Goal: Task Accomplishment & Management: Manage account settings

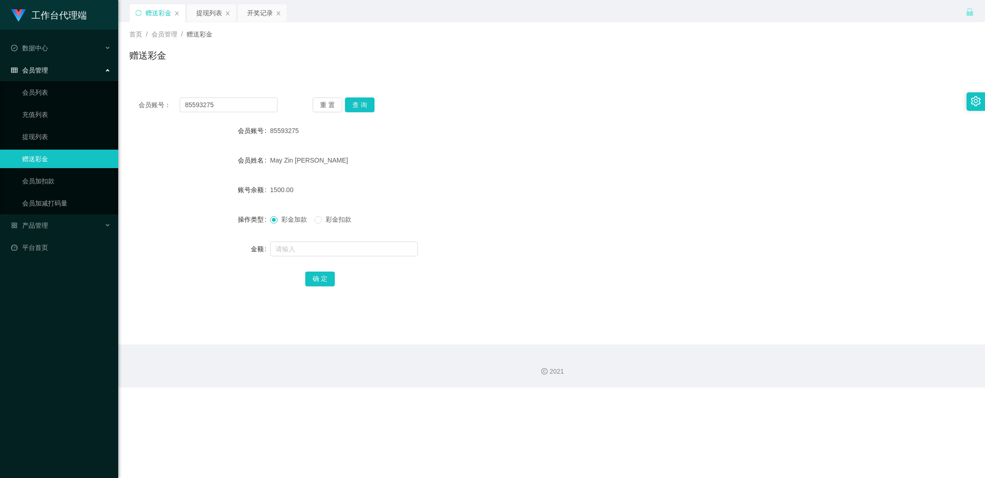
click at [256, 108] on input "85593275" at bounding box center [229, 104] width 98 height 15
type input "PRASAD2025"
click at [358, 105] on button "查 询" at bounding box center [360, 104] width 30 height 15
click at [285, 242] on input "text" at bounding box center [344, 248] width 148 height 15
type input "100"
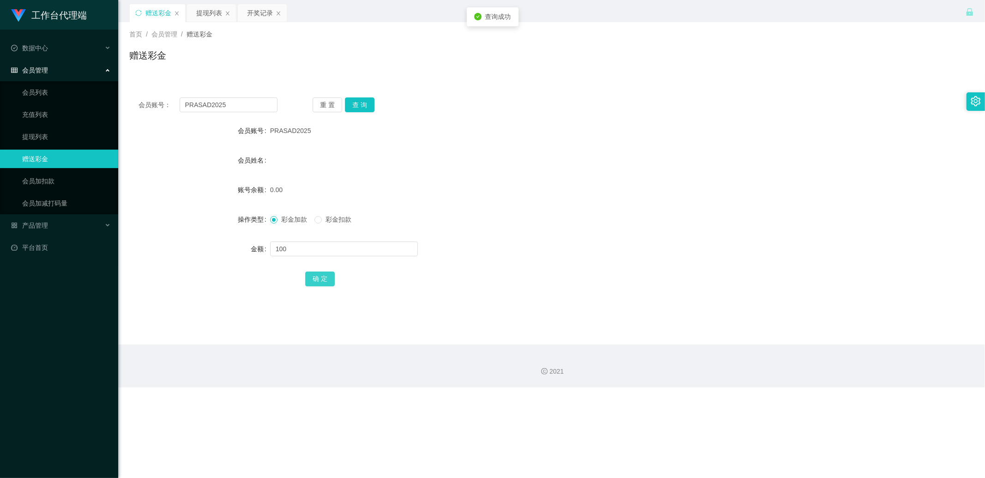
click at [316, 280] on button "确 定" at bounding box center [320, 278] width 30 height 15
drag, startPoint x: 213, startPoint y: 18, endPoint x: 225, endPoint y: 20, distance: 12.8
click at [213, 18] on div "提现列表" at bounding box center [209, 13] width 26 height 18
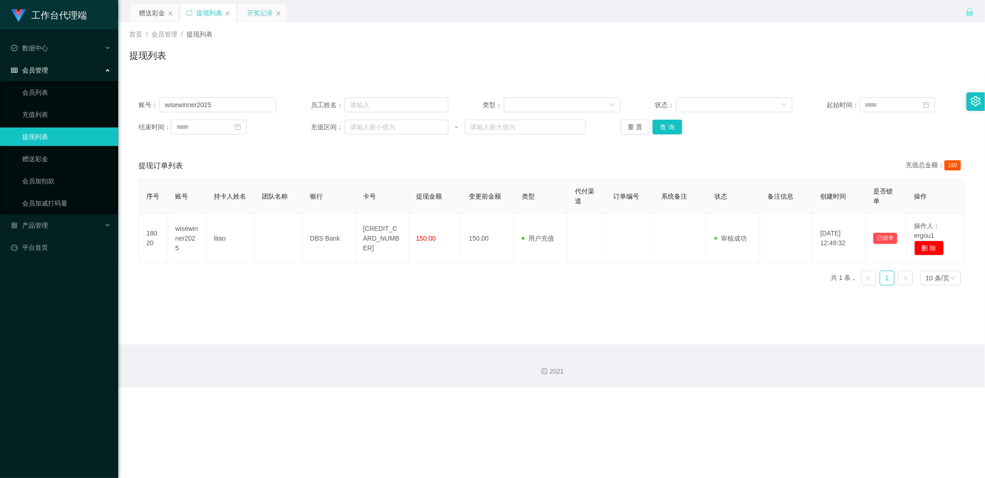
click at [249, 12] on div "开奖记录" at bounding box center [260, 13] width 26 height 18
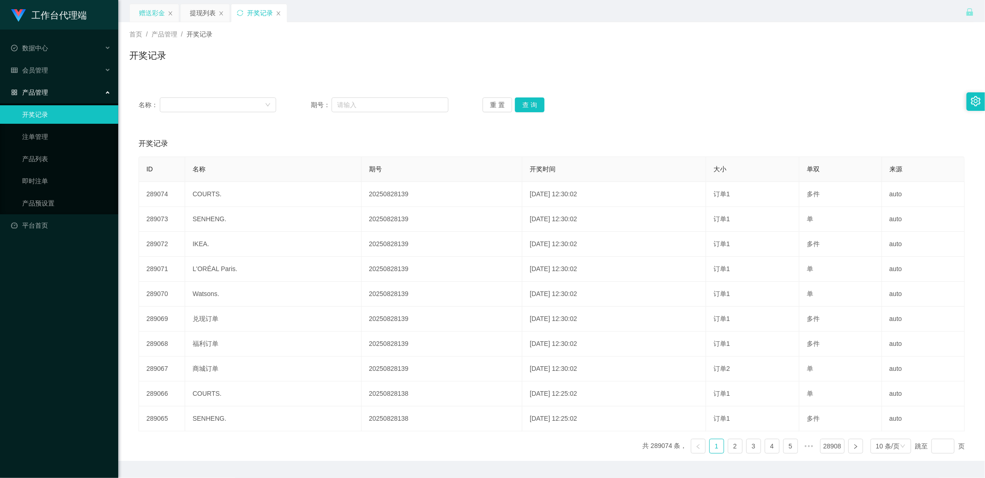
click at [148, 11] on div "赠送彩金" at bounding box center [152, 13] width 26 height 18
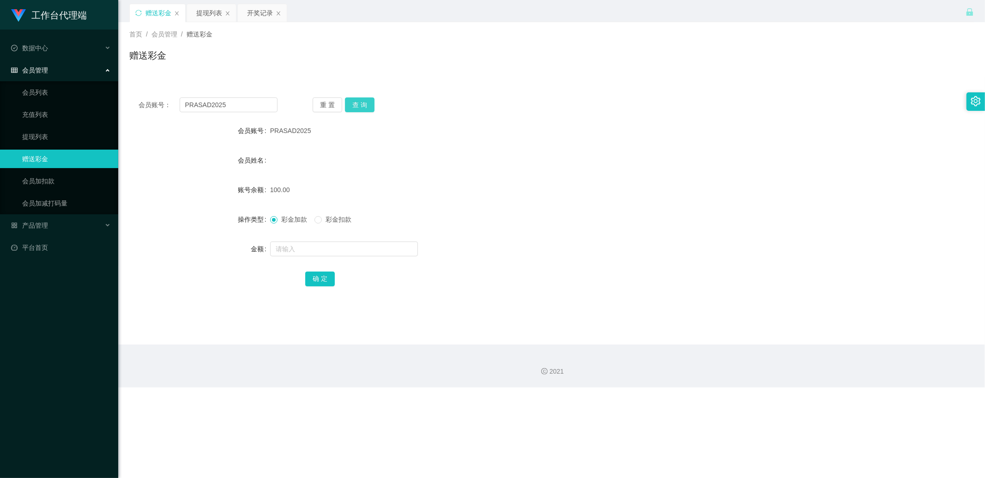
click at [360, 104] on button "查 询" at bounding box center [360, 104] width 30 height 15
click at [227, 112] on input "PRASAD2025" at bounding box center [229, 104] width 98 height 15
paste input "wisewinner"
type input "wisewinner2025"
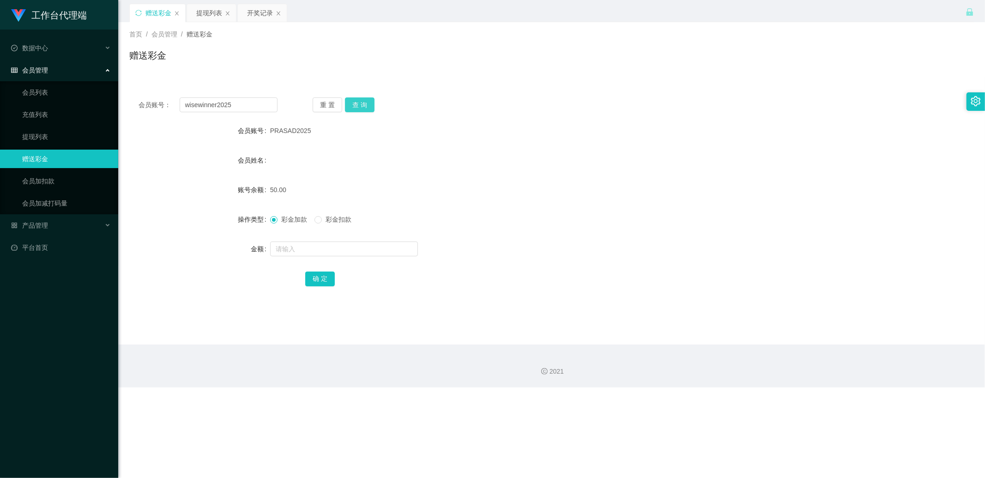
drag, startPoint x: 363, startPoint y: 101, endPoint x: 337, endPoint y: 136, distance: 43.6
click at [363, 101] on button "查 询" at bounding box center [360, 104] width 30 height 15
click at [288, 250] on input "text" at bounding box center [344, 248] width 148 height 15
type input "300"
click at [319, 274] on button "确 定" at bounding box center [320, 278] width 30 height 15
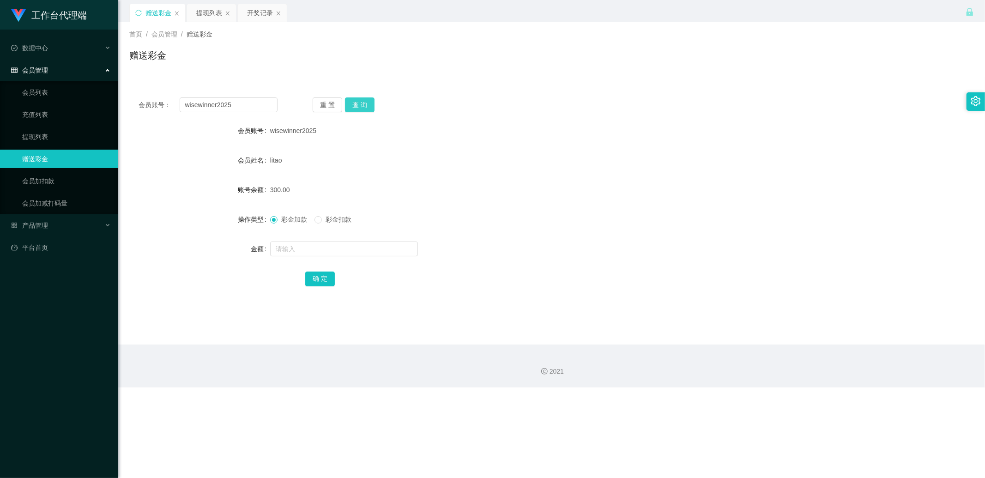
drag, startPoint x: 353, startPoint y: 109, endPoint x: 360, endPoint y: 109, distance: 7.4
click at [356, 109] on button "查 询" at bounding box center [360, 104] width 30 height 15
click at [354, 104] on button "查 询" at bounding box center [360, 104] width 30 height 15
click at [354, 104] on div "重 置 查 询" at bounding box center [381, 104] width 139 height 15
click at [209, 109] on input "wisewinner2025" at bounding box center [229, 104] width 98 height 15
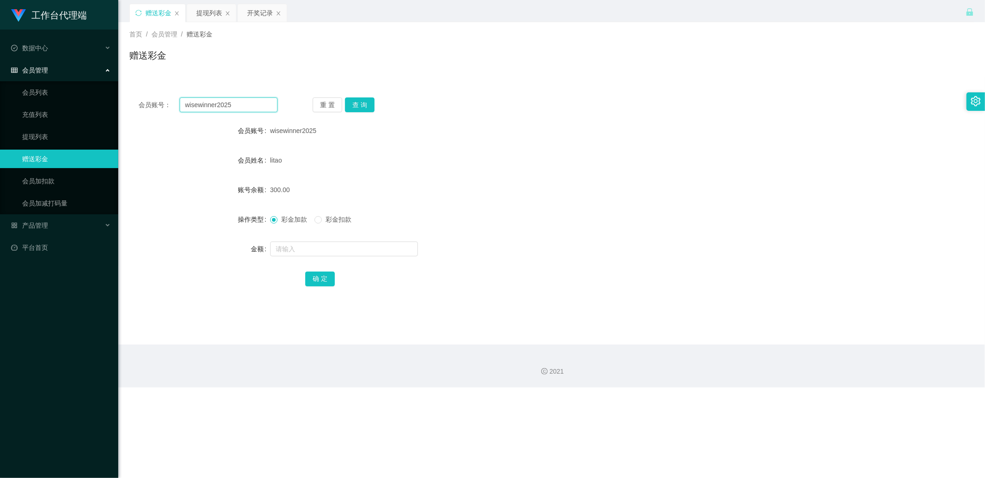
click at [209, 109] on input "wisewinner2025" at bounding box center [229, 104] width 98 height 15
paste input "PRASAD"
type input "PRASAD2025"
click at [368, 104] on button "查 询" at bounding box center [360, 104] width 30 height 15
click at [356, 98] on button "查 询" at bounding box center [360, 104] width 30 height 15
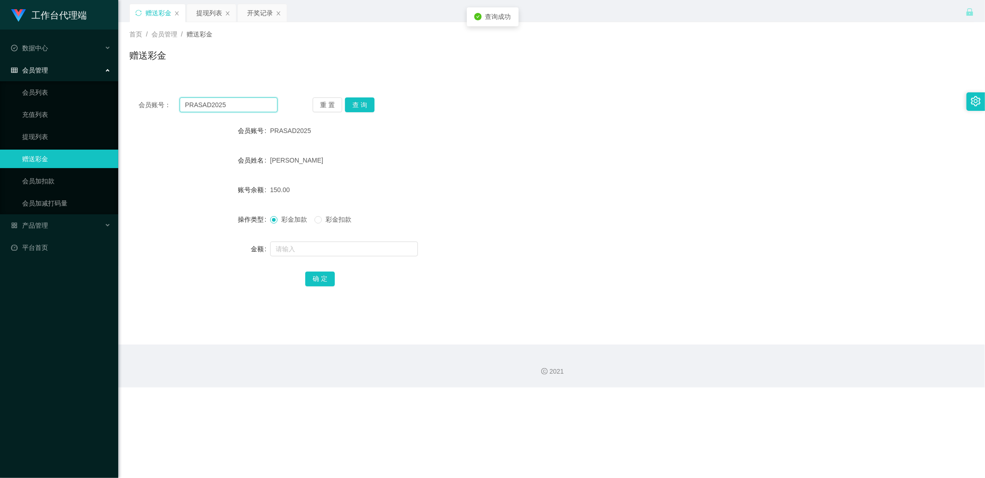
click at [237, 104] on input "PRASAD2025" at bounding box center [229, 104] width 98 height 15
click at [192, 18] on div "提现列表" at bounding box center [211, 13] width 49 height 18
click at [204, 16] on div "提现列表" at bounding box center [209, 13] width 26 height 18
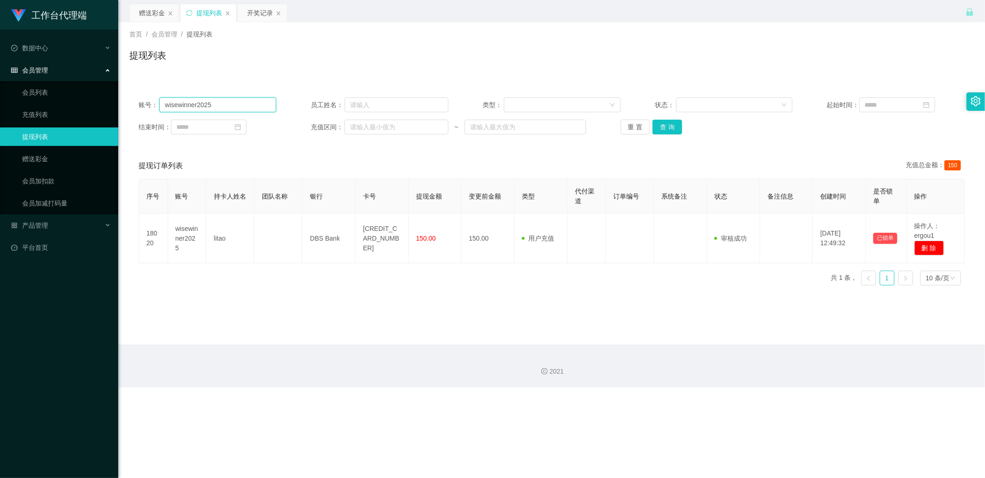
click at [246, 103] on input "wisewinner2025" at bounding box center [217, 104] width 117 height 15
paste input "PRASAD"
type input "PRASAD2025"
drag, startPoint x: 666, startPoint y: 127, endPoint x: 670, endPoint y: 125, distance: 4.8
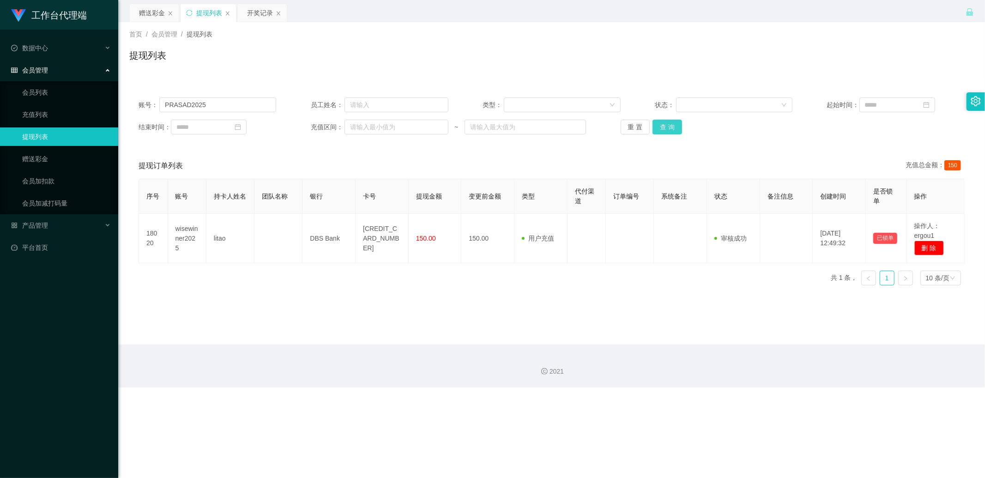
click at [666, 127] on button "查 询" at bounding box center [667, 127] width 30 height 15
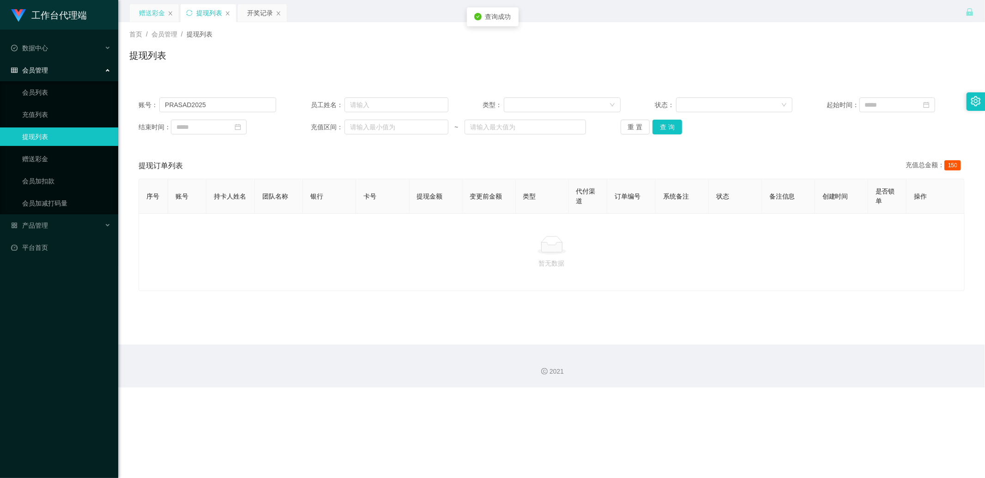
click at [153, 12] on div "赠送彩金" at bounding box center [152, 13] width 26 height 18
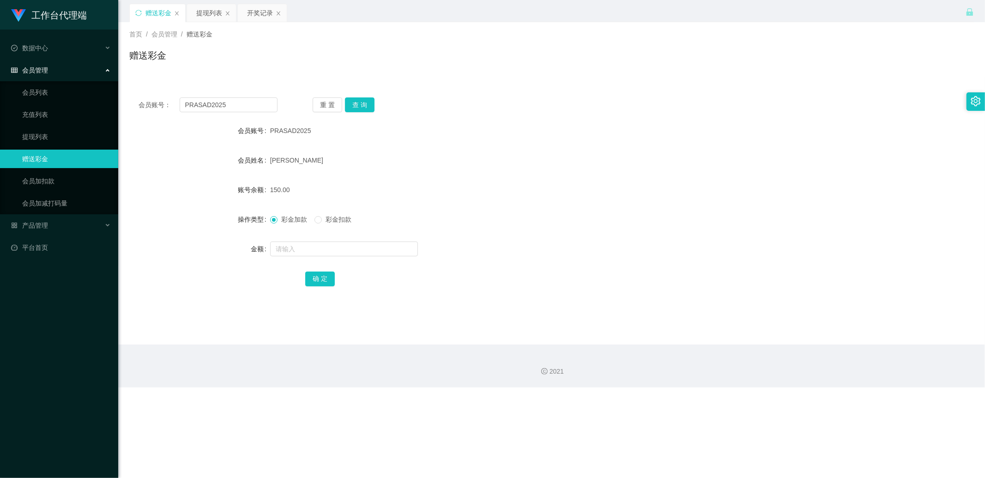
drag, startPoint x: 258, startPoint y: 14, endPoint x: 261, endPoint y: 33, distance: 18.6
click at [258, 14] on div "开奖记录" at bounding box center [260, 13] width 26 height 18
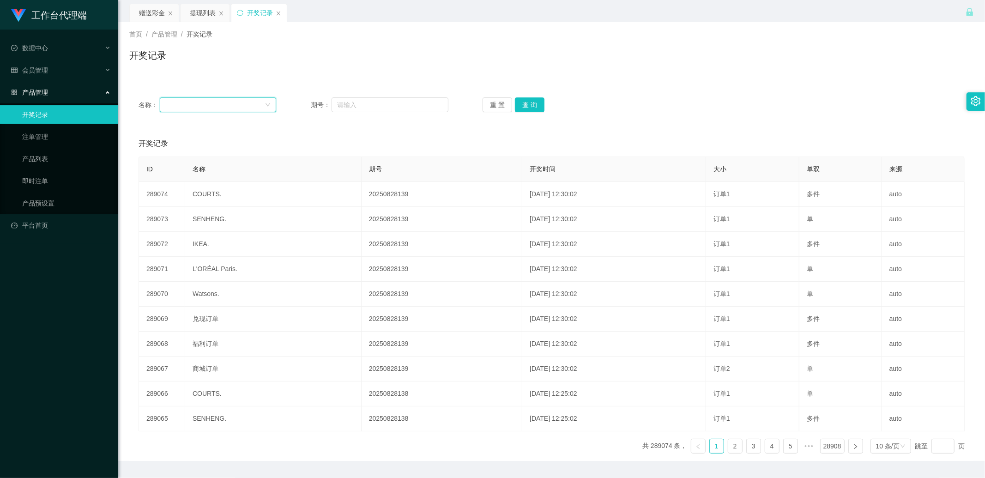
click at [247, 104] on div at bounding box center [214, 105] width 99 height 14
click at [218, 39] on div "首页 / 产品管理 / 开奖记录 / 开奖记录" at bounding box center [551, 50] width 844 height 40
click at [210, 16] on div "提现列表" at bounding box center [203, 13] width 26 height 18
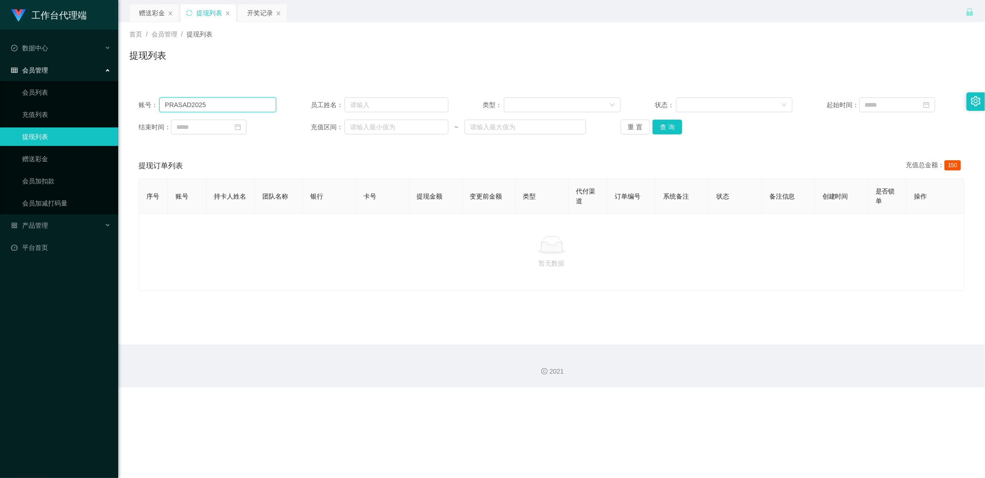
click at [223, 102] on input "PRASAD2025" at bounding box center [217, 104] width 117 height 15
click at [679, 127] on div "重 置 查 询" at bounding box center [689, 127] width 138 height 15
click at [674, 128] on button "查 询" at bounding box center [667, 127] width 30 height 15
click at [741, 160] on div "提现订单列表 充值总金额： 150" at bounding box center [551, 166] width 826 height 26
click at [665, 126] on button "查 询" at bounding box center [667, 127] width 30 height 15
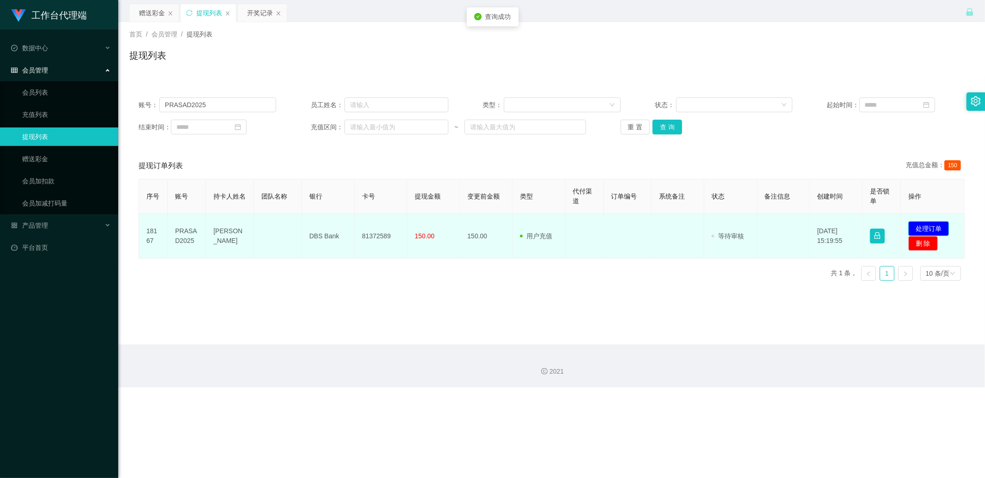
click at [918, 225] on button "处理订单" at bounding box center [928, 228] width 41 height 15
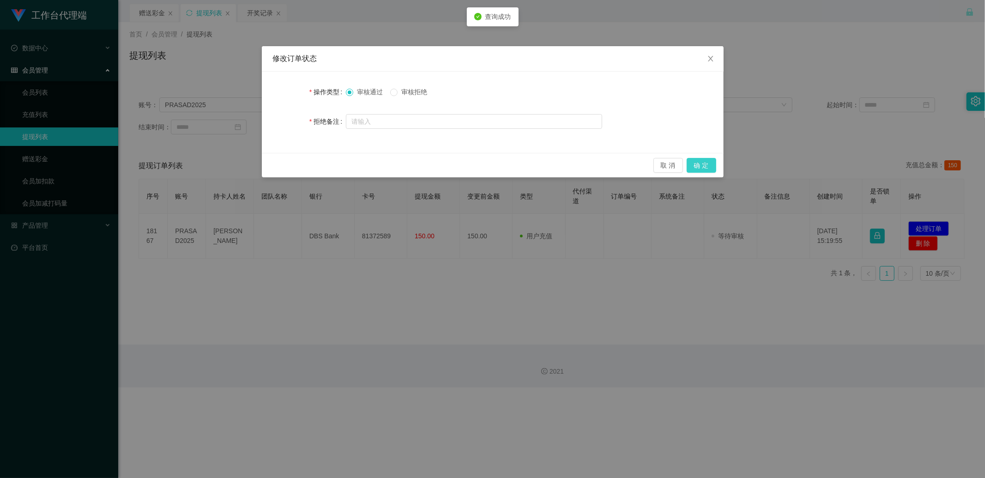
click at [697, 162] on button "确 定" at bounding box center [701, 165] width 30 height 15
